Goal: Transaction & Acquisition: Subscribe to service/newsletter

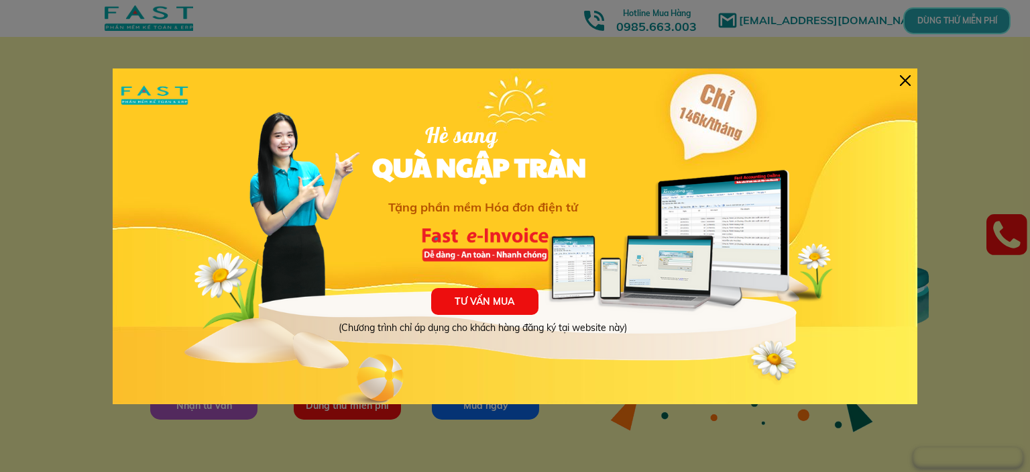
click at [910, 80] on div at bounding box center [905, 80] width 11 height 11
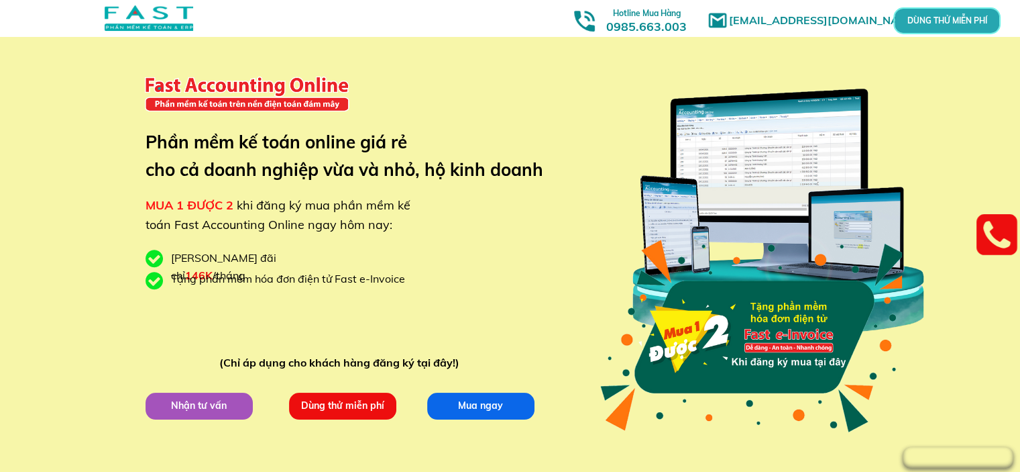
click at [482, 399] on p "Mua ngay" at bounding box center [480, 405] width 107 height 27
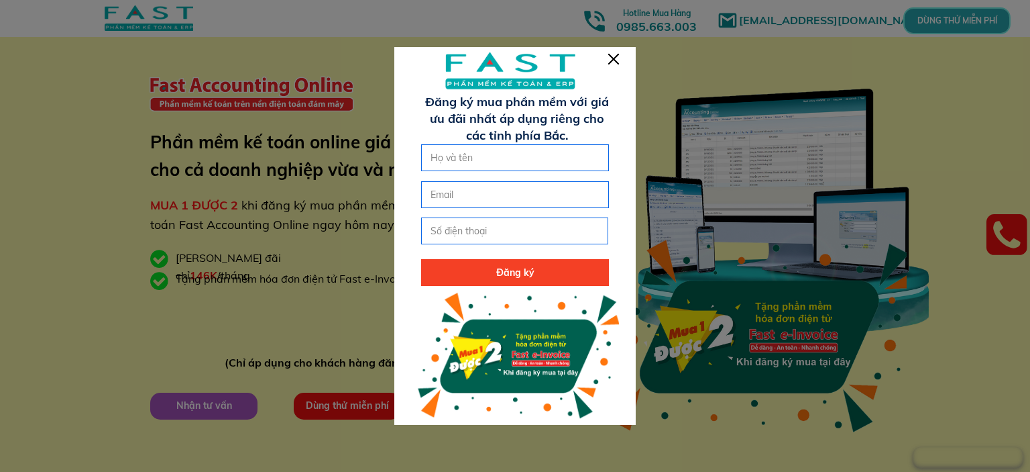
click at [617, 65] on div at bounding box center [514, 238] width 241 height 382
click at [616, 61] on div at bounding box center [613, 59] width 11 height 11
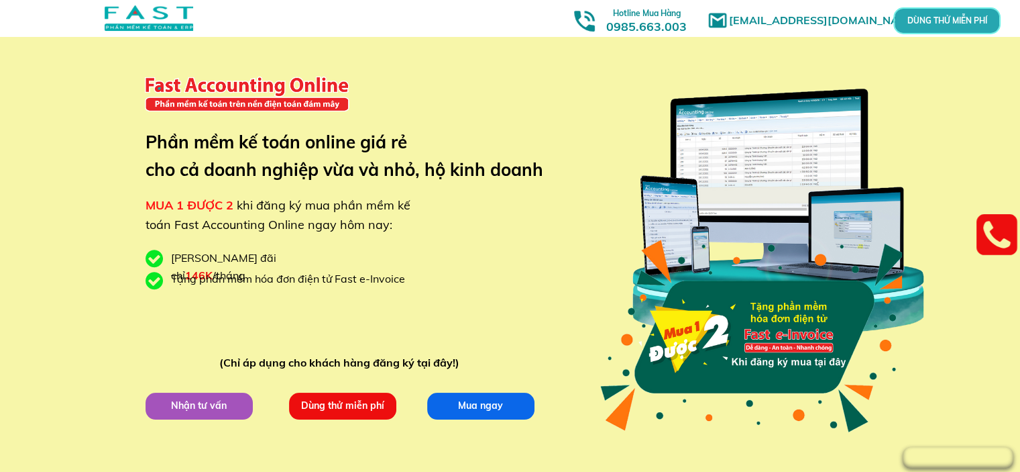
click at [358, 407] on p "Dùng thử miễn phí" at bounding box center [342, 406] width 109 height 28
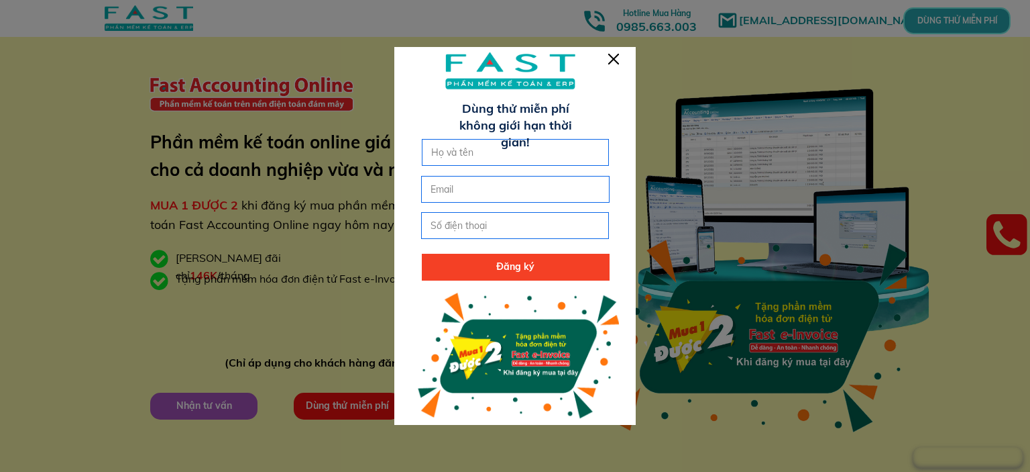
click at [526, 152] on input "text" at bounding box center [516, 152] width 176 height 25
type input "2561"
click at [516, 174] on form "Đăng ký 2561" at bounding box center [515, 210] width 188 height 142
click at [517, 178] on input "email" at bounding box center [515, 188] width 176 height 25
type input "1614@"
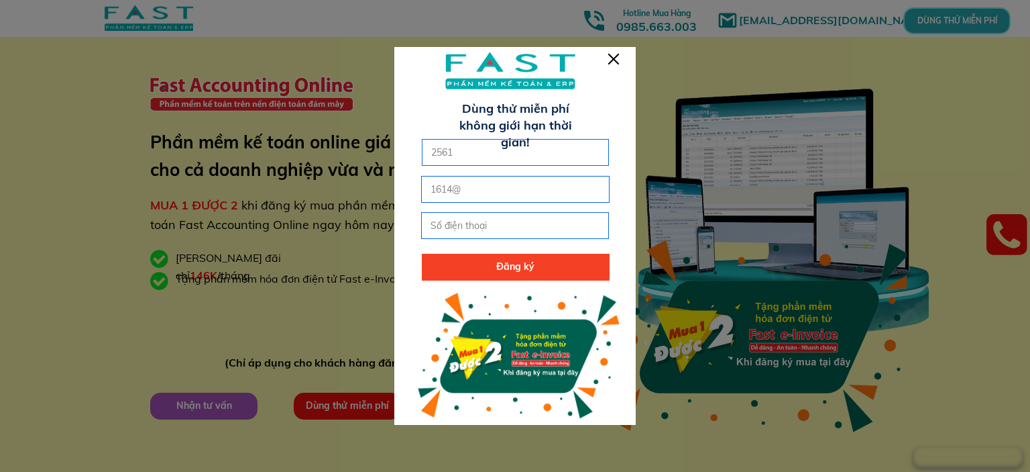
click at [518, 227] on input "tel" at bounding box center [515, 225] width 176 height 25
click at [527, 260] on p "Đăng ký" at bounding box center [516, 267] width 188 height 27
click at [494, 232] on input "023" at bounding box center [515, 225] width 176 height 25
click at [572, 271] on p "Đăng ký" at bounding box center [516, 267] width 188 height 27
drag, startPoint x: 517, startPoint y: 230, endPoint x: 370, endPoint y: 233, distance: 146.9
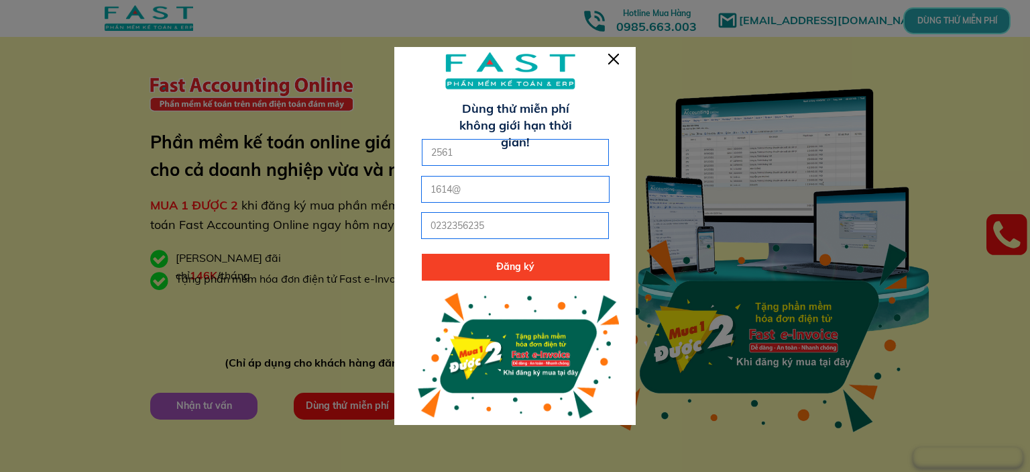
type input "0958654258"
click at [466, 264] on p "Đăng ký" at bounding box center [516, 267] width 188 height 27
click at [496, 193] on input "1614@" at bounding box center [515, 188] width 176 height 25
type input "[EMAIL_ADDRESS][DOMAIN_NAME]"
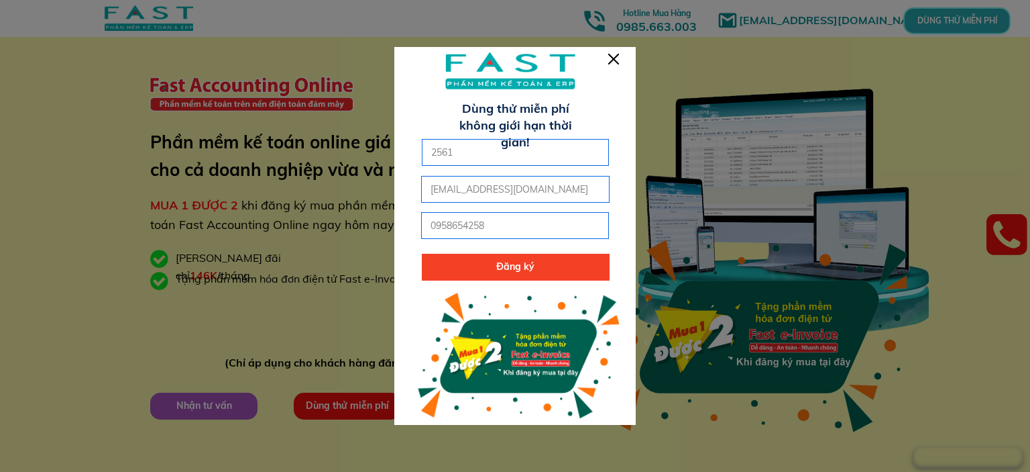
click at [456, 272] on p "Đăng ký" at bounding box center [516, 267] width 188 height 27
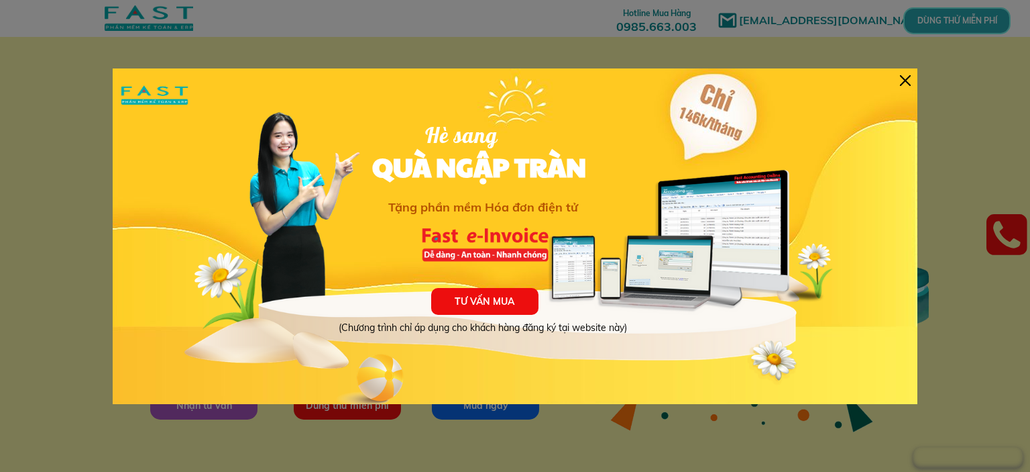
click at [912, 77] on div "TƯ VẤN MUA (Chương trình chỉ áp dụng cho khách hàng đăng ký tại website này) Hè…" at bounding box center [515, 235] width 805 height 335
click at [908, 81] on div at bounding box center [905, 80] width 11 height 11
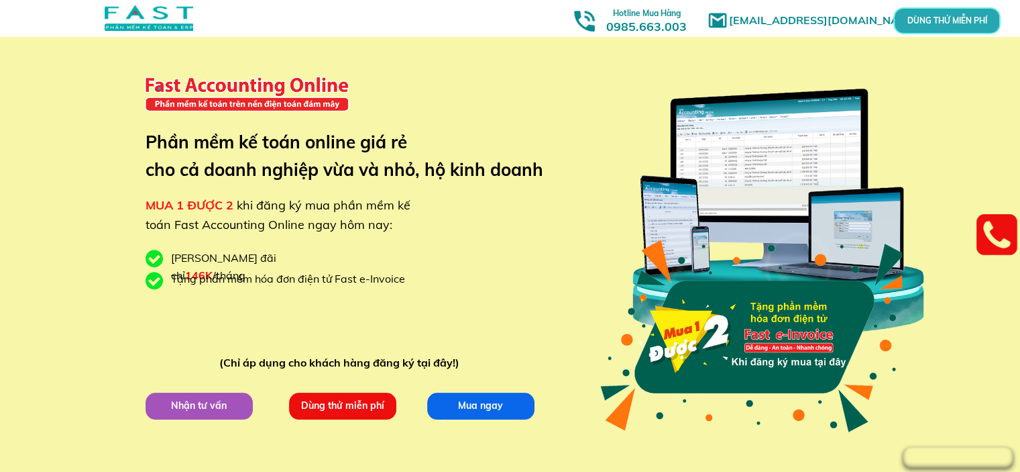
click at [748, 165] on div at bounding box center [778, 211] width 315 height 313
click at [948, 20] on p "DÙNG THỬ MIỄN PHÍ" at bounding box center [947, 20] width 32 height 7
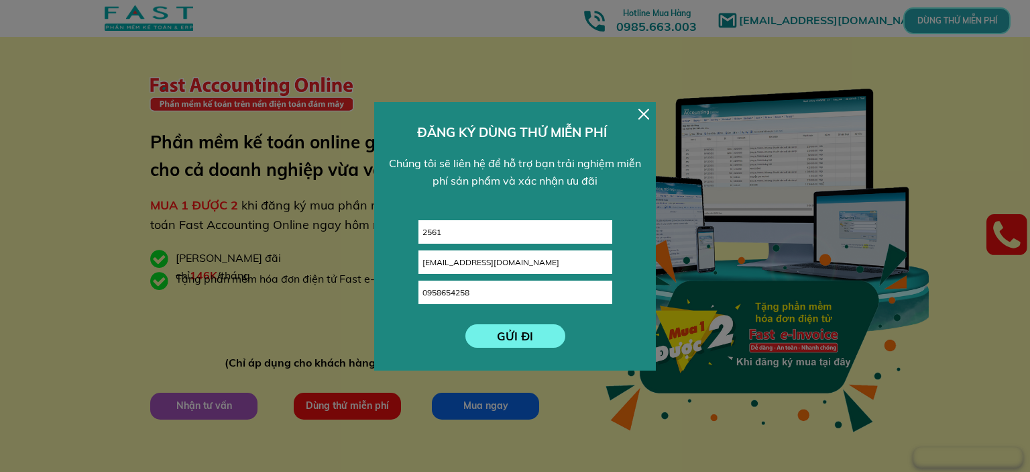
click at [639, 111] on div at bounding box center [644, 114] width 11 height 11
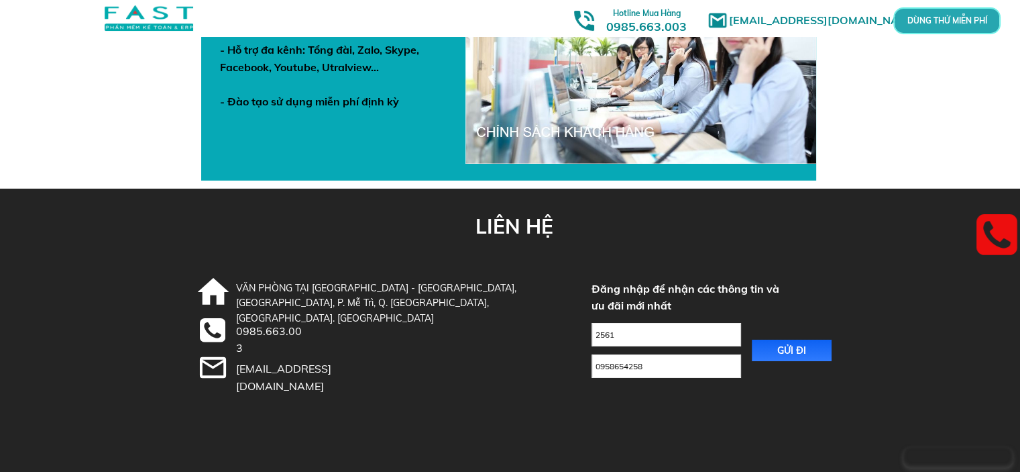
scroll to position [4782, 0]
